Goal: Task Accomplishment & Management: Manage account settings

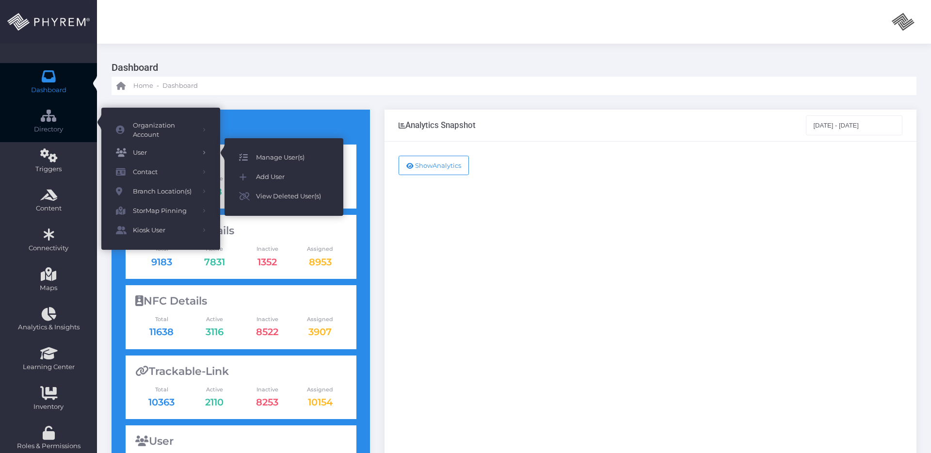
click at [277, 154] on span "Manage User(s)" at bounding box center [292, 157] width 73 height 13
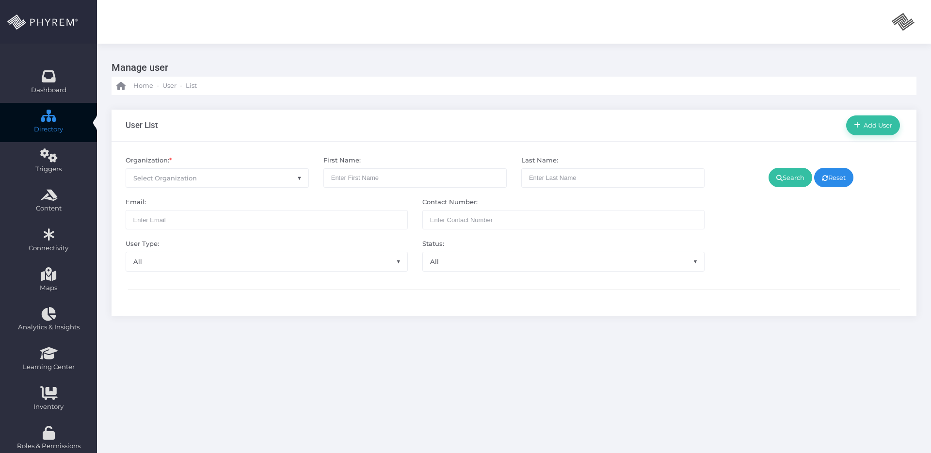
click at [228, 171] on span "Select Organization" at bounding box center [217, 178] width 182 height 18
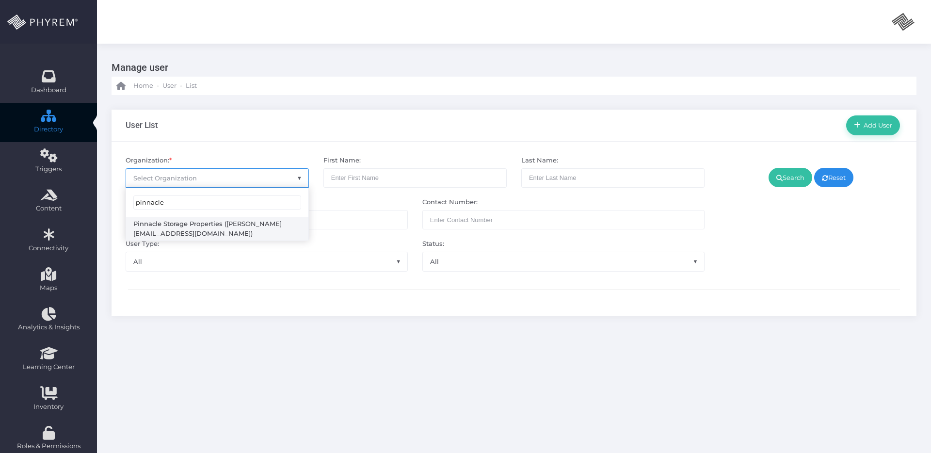
type input "pinnacle"
select select "4799"
click at [791, 181] on link "Search" at bounding box center [791, 177] width 44 height 19
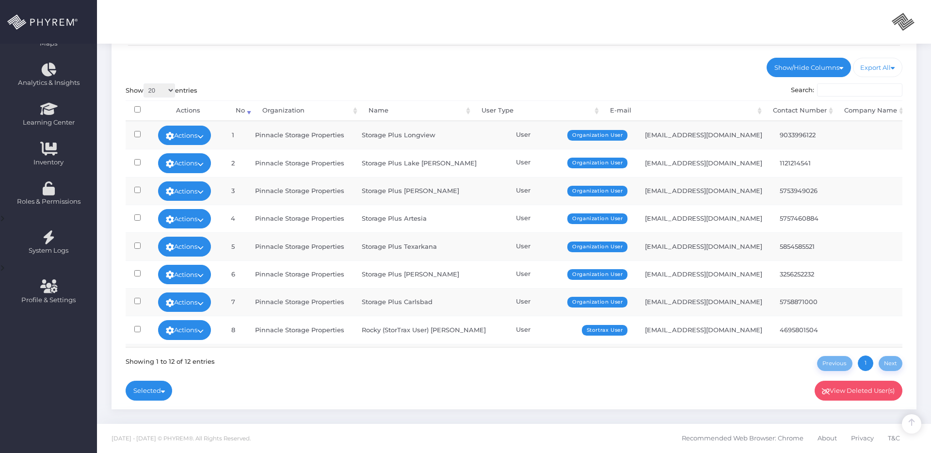
scroll to position [108, 0]
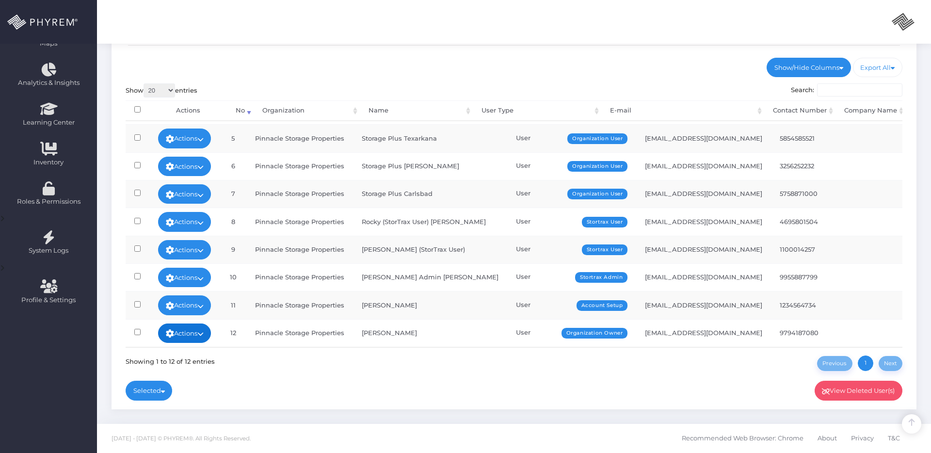
click at [204, 334] on icon at bounding box center [200, 334] width 6 height 0
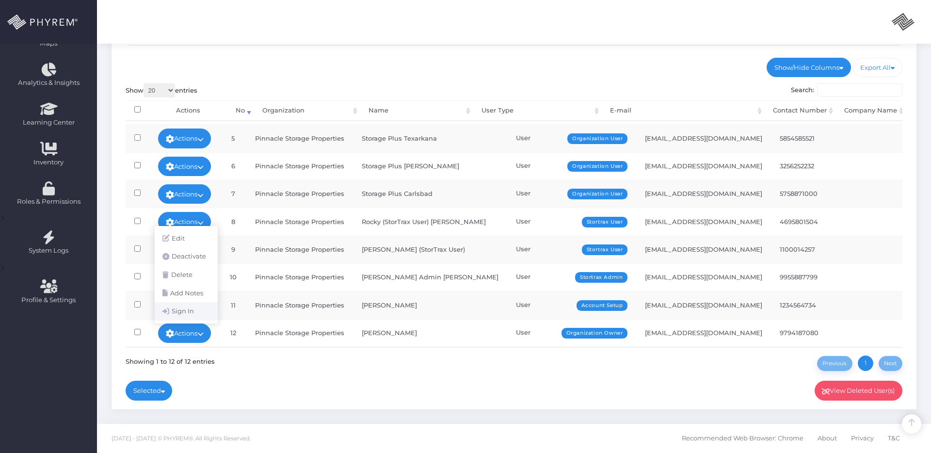
click at [181, 310] on link "Sign In" at bounding box center [186, 311] width 63 height 18
